Goal: Find specific page/section

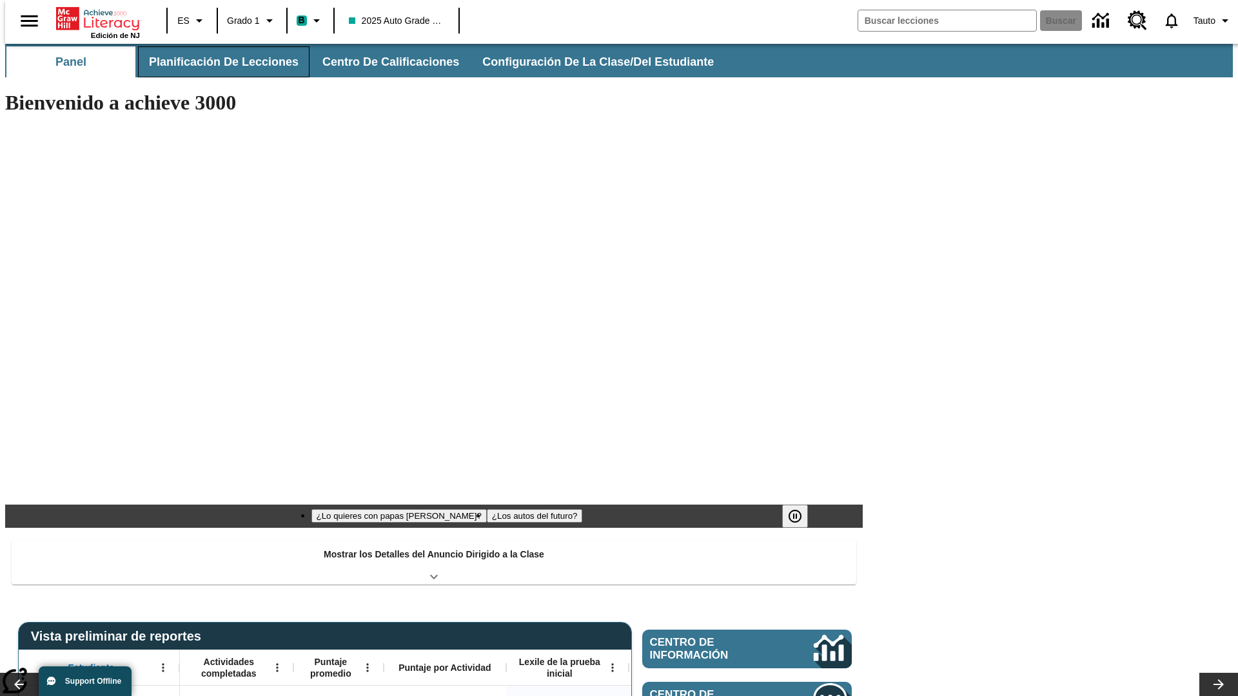
click at [216, 62] on button "Planificación de lecciones" at bounding box center [224, 61] width 172 height 31
